Goal: Contribute content: Add original content to the website for others to see

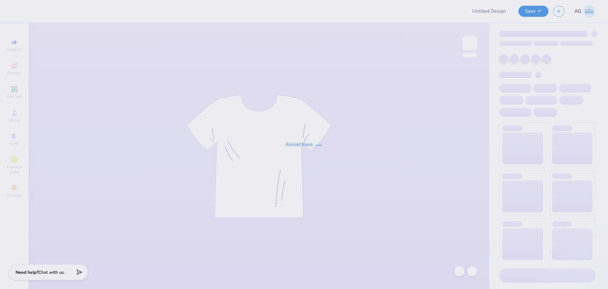
type input "MU SNU Fall Rush 25"
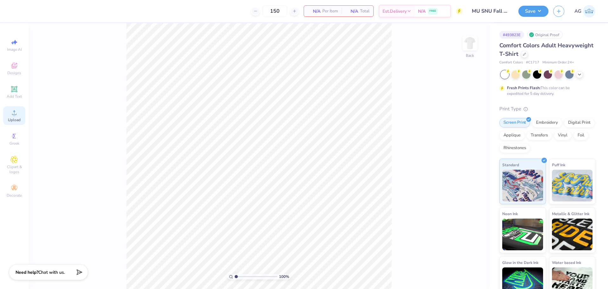
click at [14, 123] on div "Upload" at bounding box center [14, 115] width 22 height 19
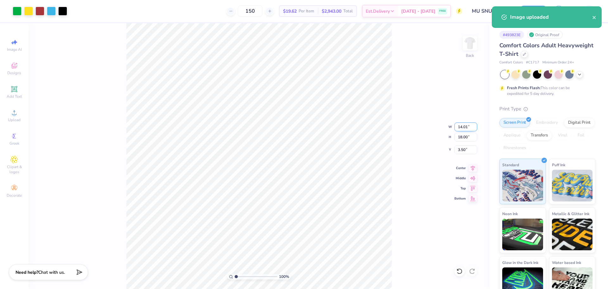
click at [459, 128] on input "14.01" at bounding box center [465, 126] width 23 height 9
type input "12.00"
type input "15.41"
type input "4.79"
click at [460, 138] on input "15.41" at bounding box center [465, 136] width 23 height 9
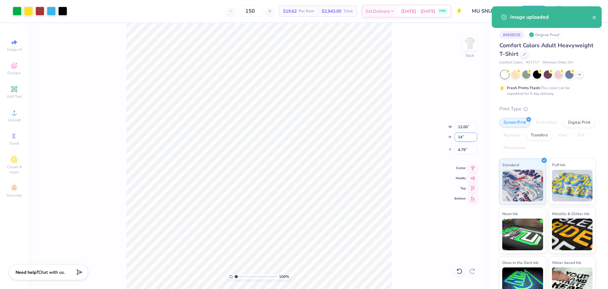
type input "14"
type input "10.90"
type input "14.00"
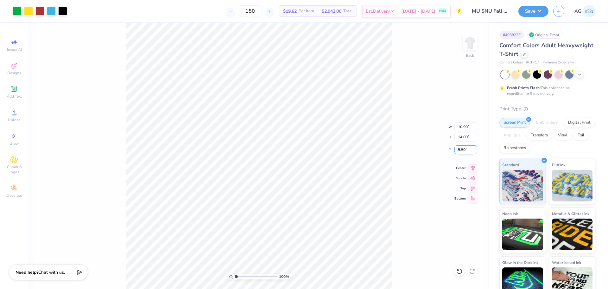
click at [464, 149] on input "5.50" at bounding box center [465, 149] width 23 height 9
type input "3.00"
click at [474, 166] on icon at bounding box center [472, 167] width 9 height 8
drag, startPoint x: 236, startPoint y: 276, endPoint x: 240, endPoint y: 276, distance: 3.5
type input "1.86"
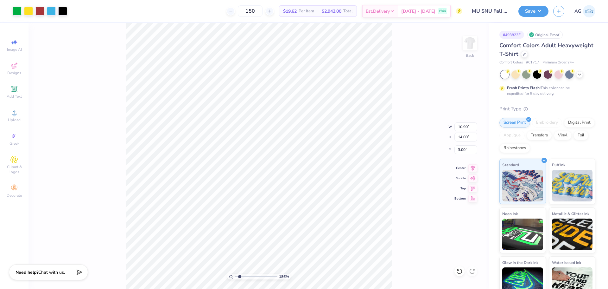
click at [240, 276] on input "range" at bounding box center [256, 276] width 43 height 6
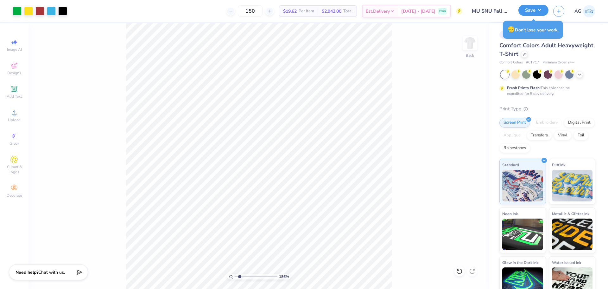
click at [534, 14] on button "Save" at bounding box center [533, 10] width 30 height 11
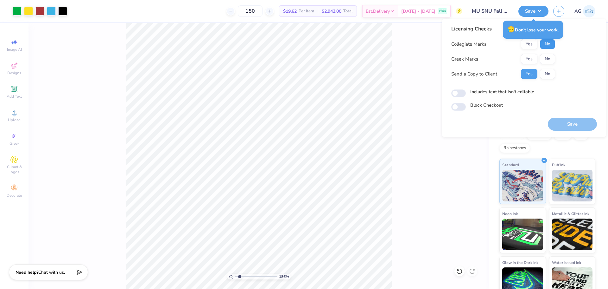
click at [548, 46] on button "No" at bounding box center [547, 44] width 15 height 10
click at [533, 55] on button "Yes" at bounding box center [529, 59] width 16 height 10
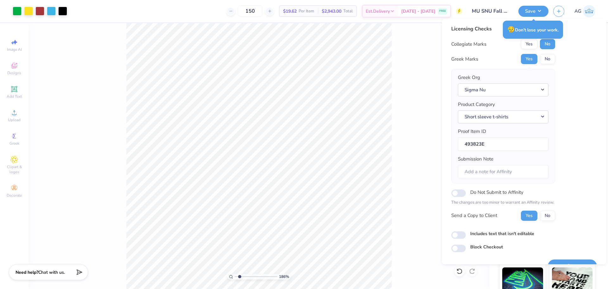
click at [581, 157] on div "Licensing Checks Collegiate Marks Yes No Greek Marks Yes No Greek Org Sigma Nu …" at bounding box center [524, 138] width 146 height 227
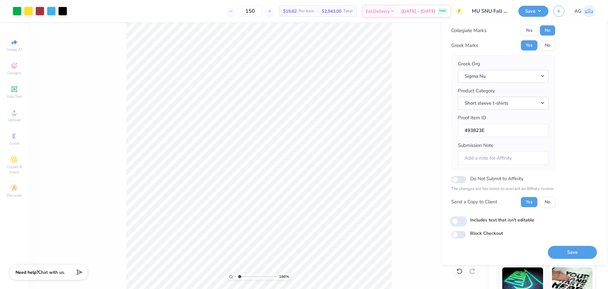
click at [458, 221] on input "Includes text that isn't editable" at bounding box center [458, 221] width 15 height 8
checkbox input "true"
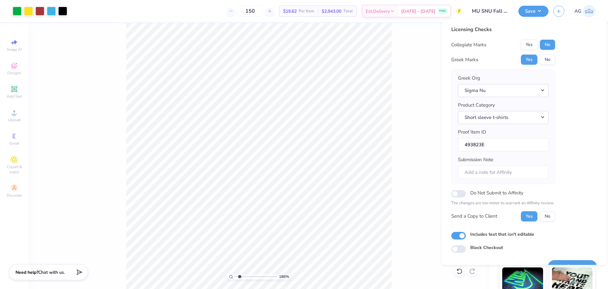
click at [571, 186] on div "Licensing Checks Collegiate Marks Yes No Greek Marks Yes No Greek Org Sigma Nu …" at bounding box center [524, 139] width 146 height 227
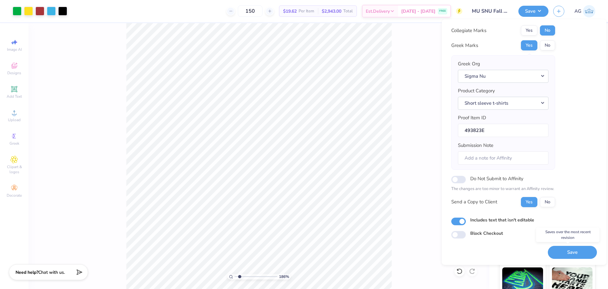
drag, startPoint x: 579, startPoint y: 254, endPoint x: 572, endPoint y: 189, distance: 65.9
click at [573, 191] on div "Licensing Checks Collegiate Marks Yes No Greek Marks Yes No Greek Org Sigma Nu …" at bounding box center [524, 134] width 146 height 247
click at [569, 248] on button "Save" at bounding box center [572, 251] width 49 height 13
